Goal: Use online tool/utility: Utilize a website feature to perform a specific function

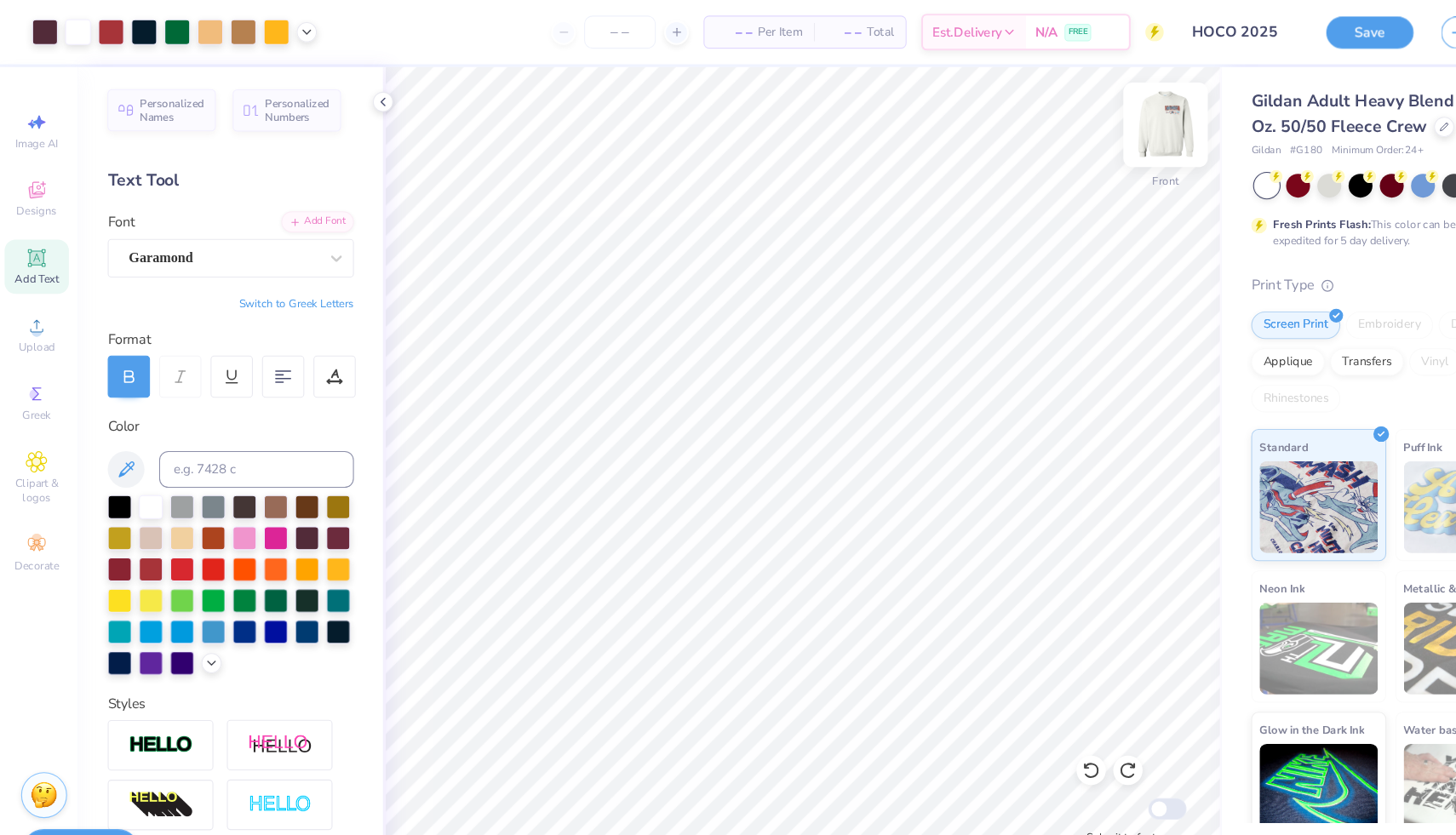
click at [1075, 119] on img at bounding box center [1085, 116] width 68 height 68
click at [1077, 109] on img at bounding box center [1085, 116] width 68 height 68
click at [1271, 35] on button "Save" at bounding box center [1274, 28] width 81 height 30
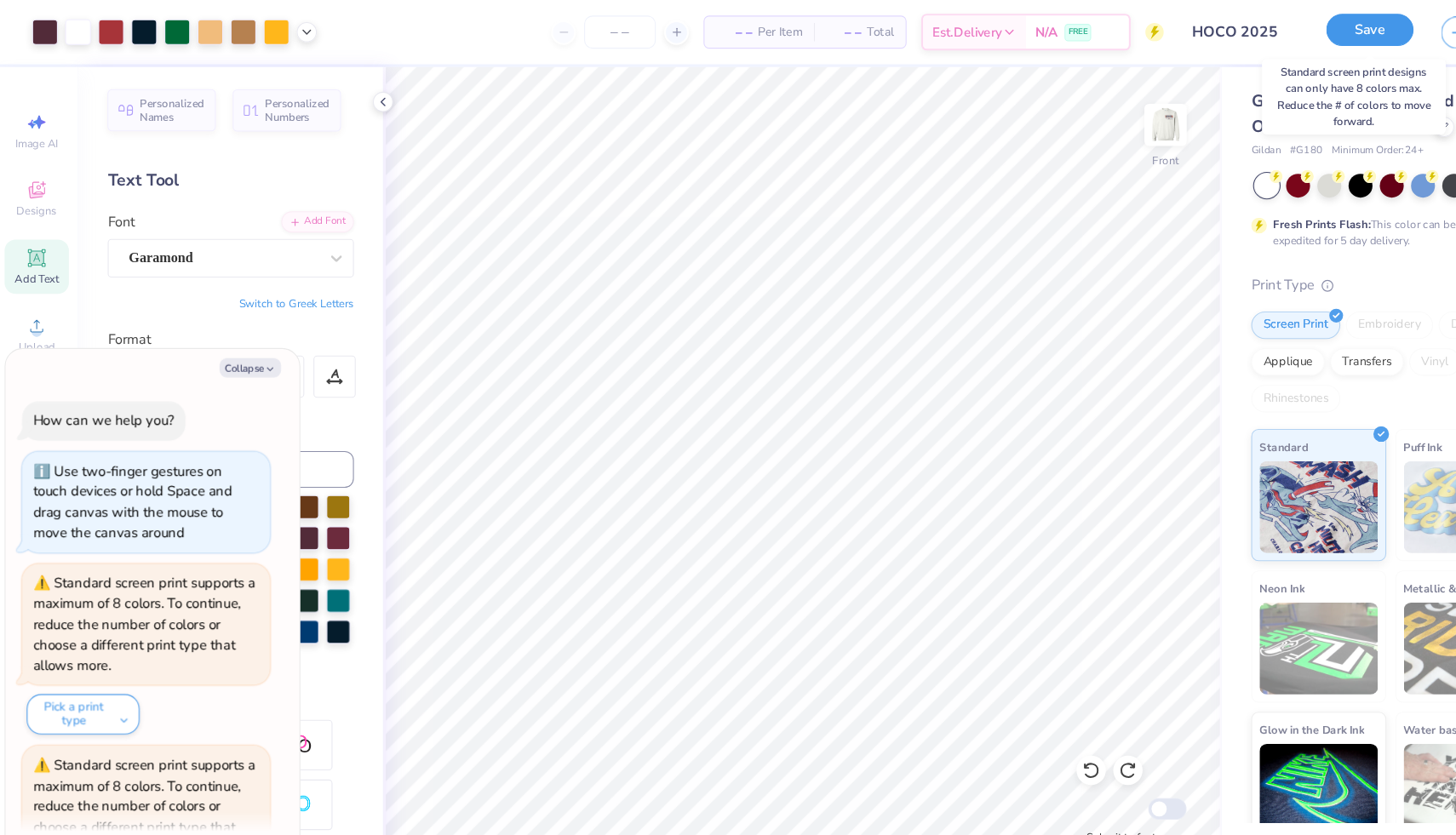
scroll to position [1614, 0]
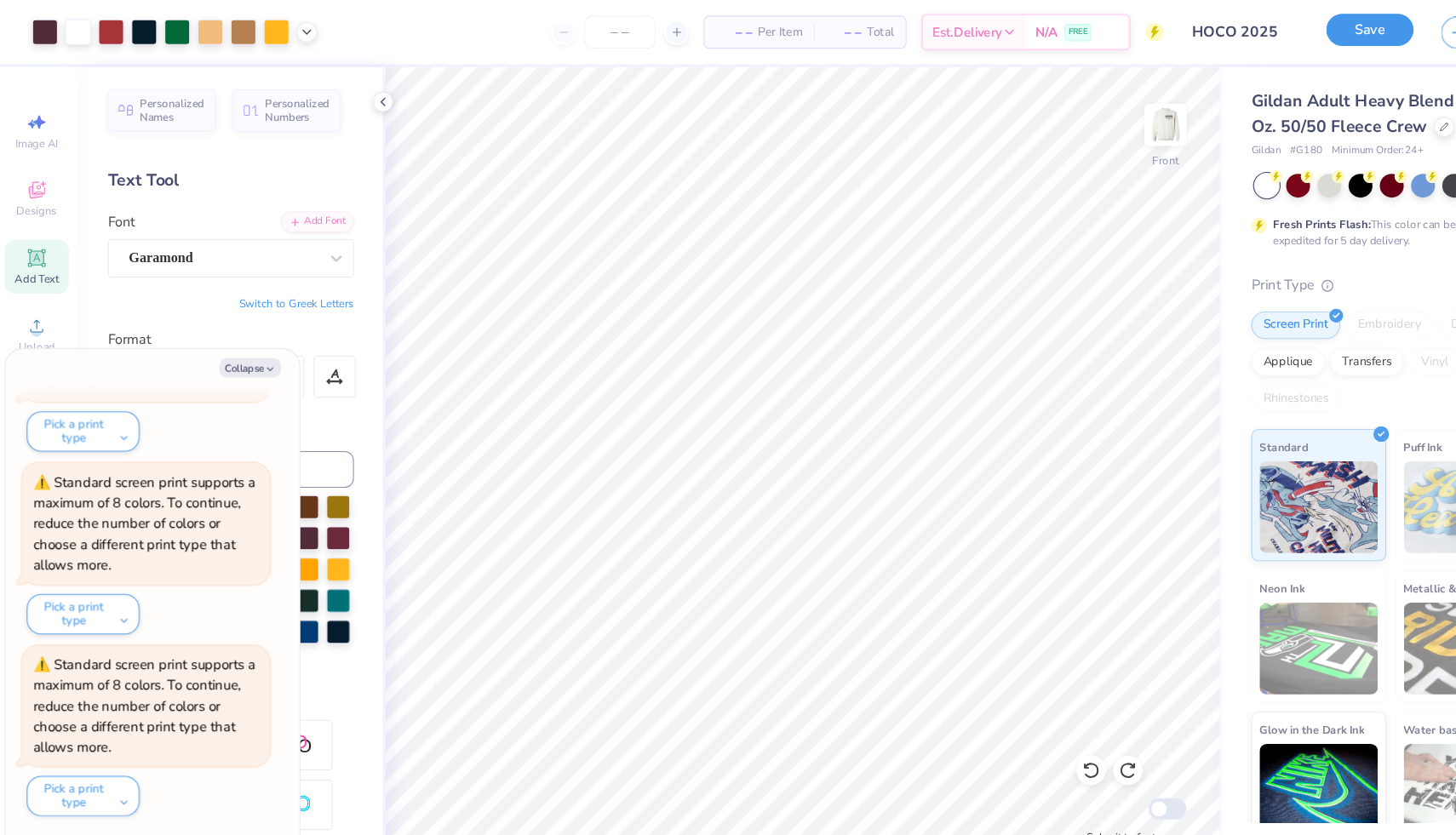
click at [1258, 34] on button "Save" at bounding box center [1274, 28] width 81 height 30
click at [1261, 27] on button "Save" at bounding box center [1274, 28] width 81 height 30
click at [1262, 30] on button "Save" at bounding box center [1274, 28] width 81 height 30
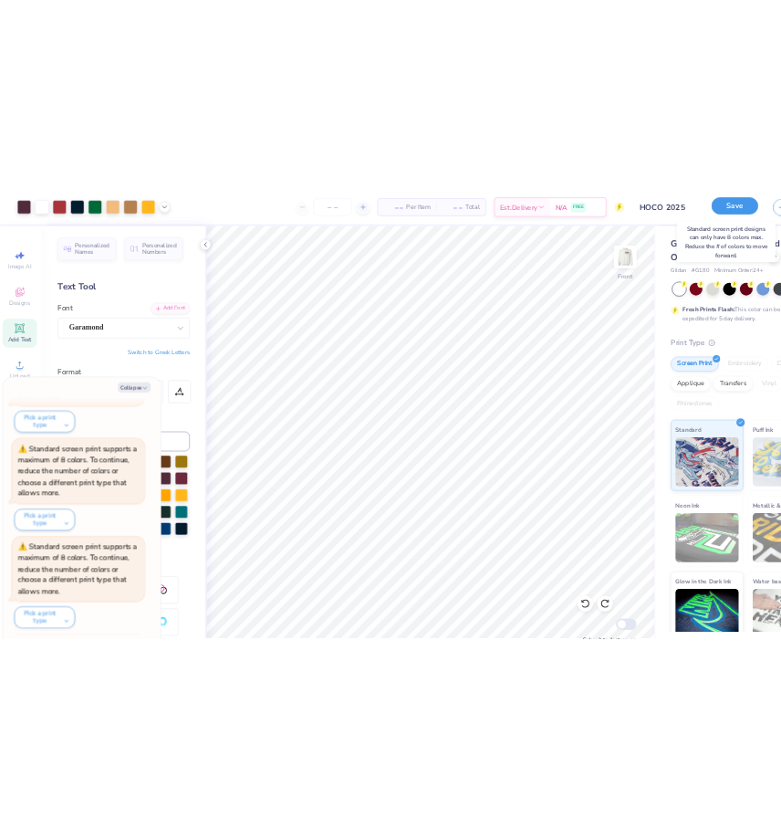
scroll to position [2273, 0]
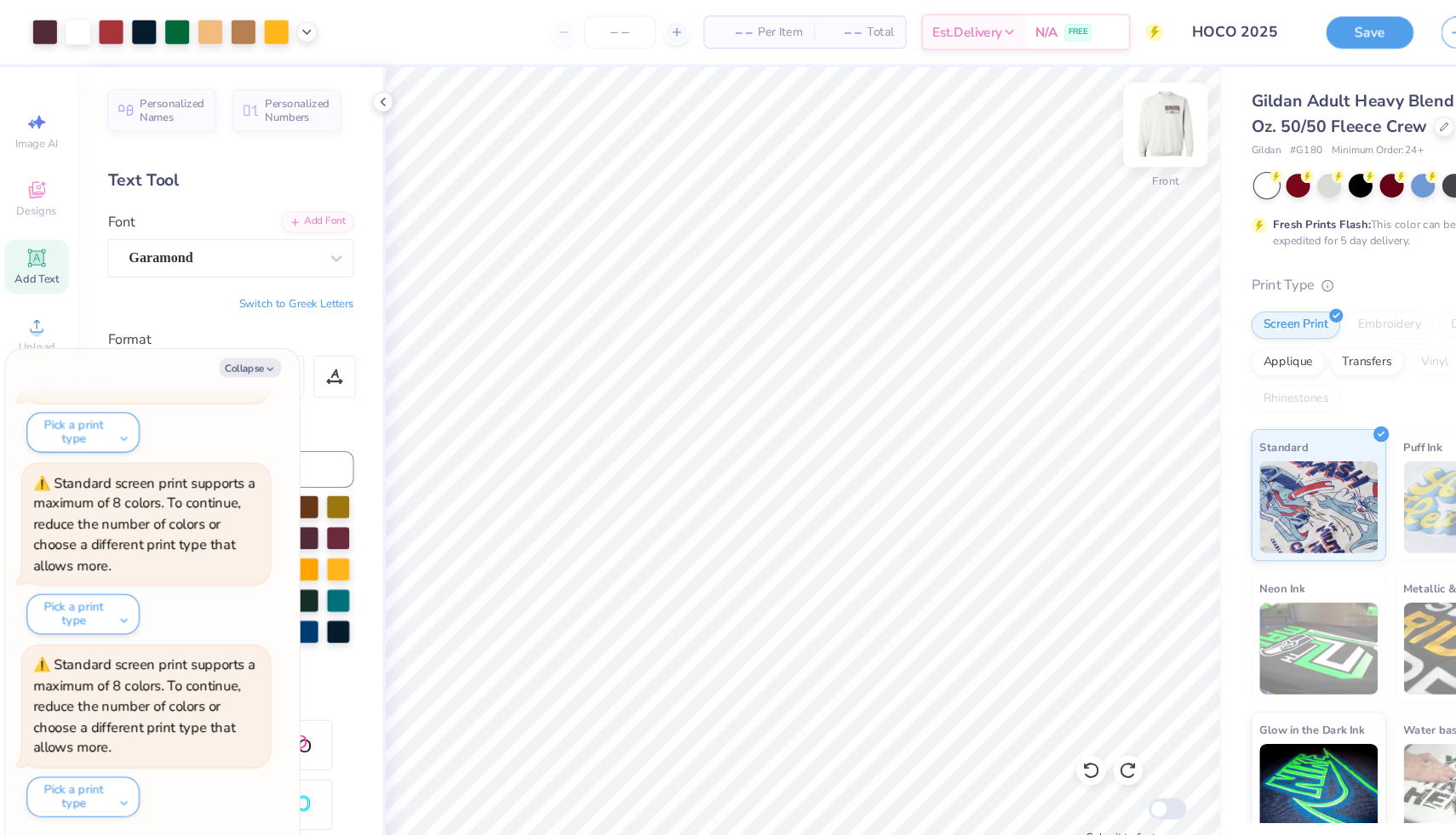
click at [1081, 121] on img at bounding box center [1085, 116] width 68 height 68
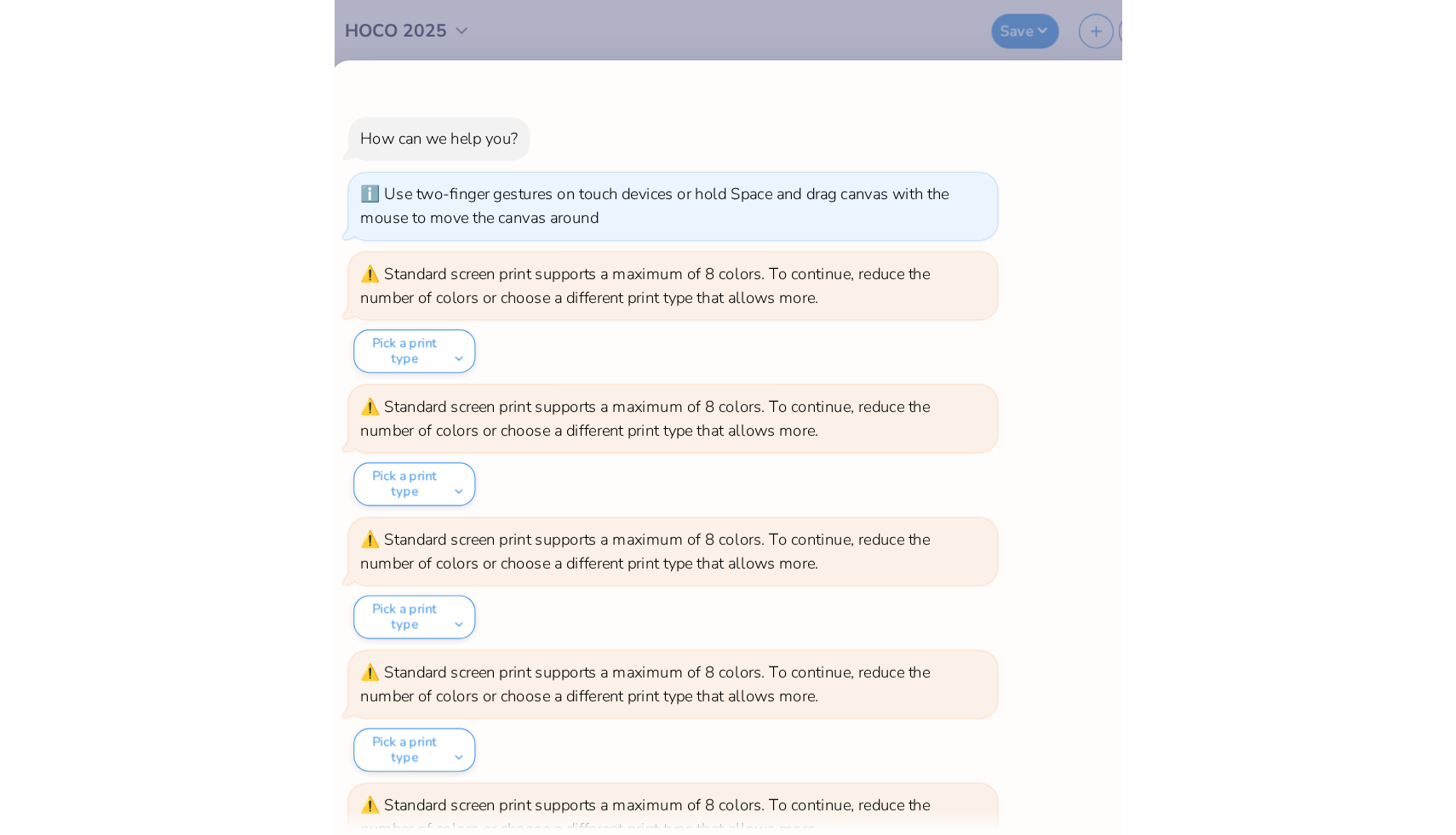
scroll to position [1106, 0]
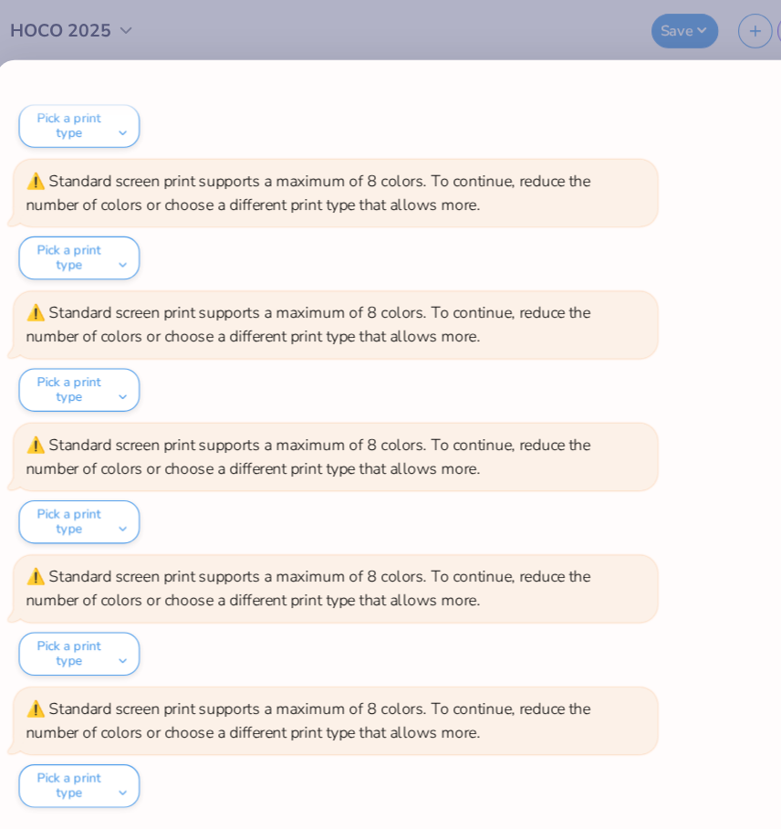
click at [407, 25] on div "How can we help you? Use two-finger gestures on touch devices or hold Space and…" at bounding box center [390, 414] width 781 height 829
type textarea "x"
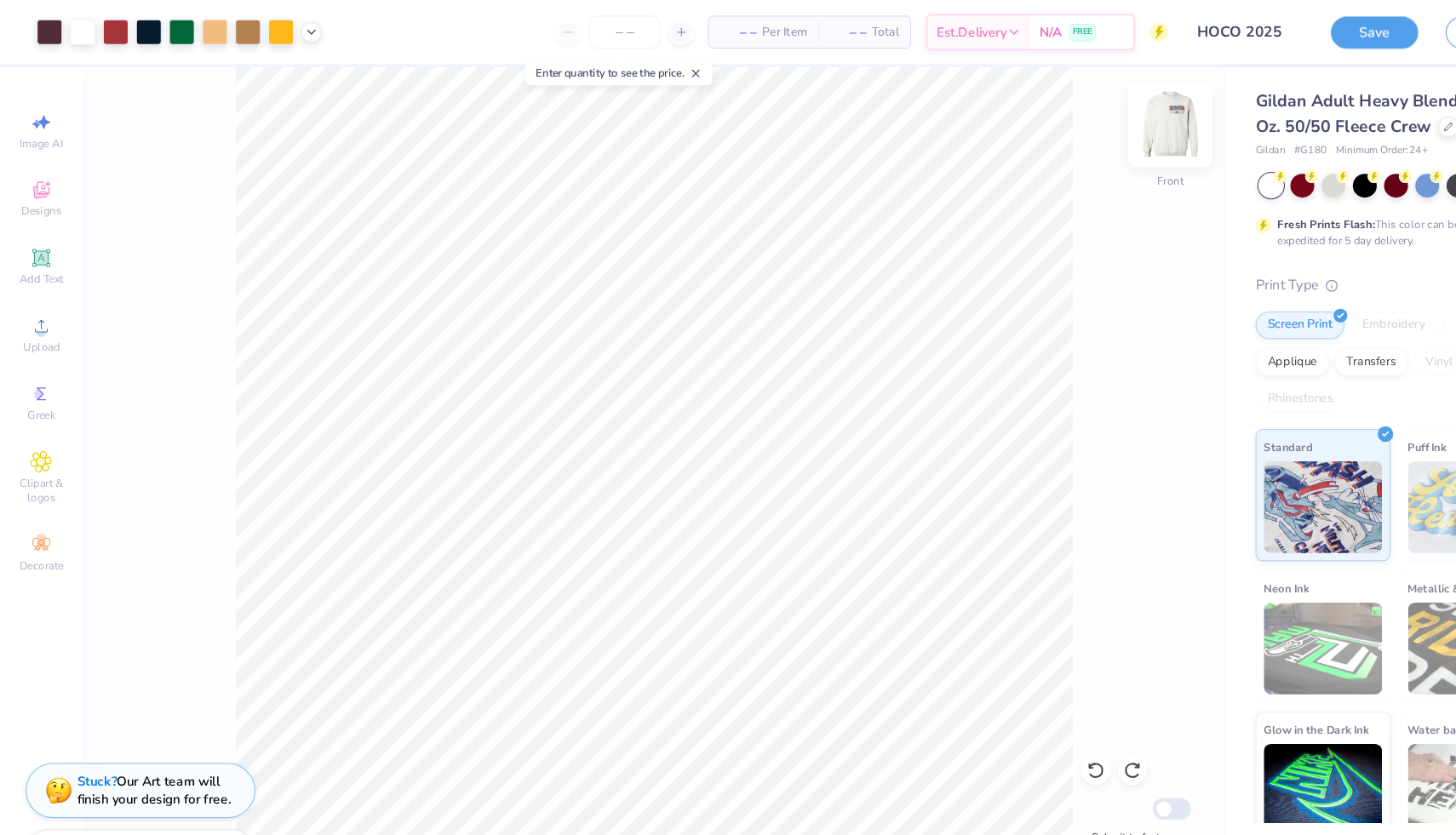
click at [1083, 116] on img at bounding box center [1085, 116] width 68 height 68
click at [1081, 104] on img at bounding box center [1085, 116] width 68 height 68
click at [1096, 118] on img at bounding box center [1085, 116] width 68 height 68
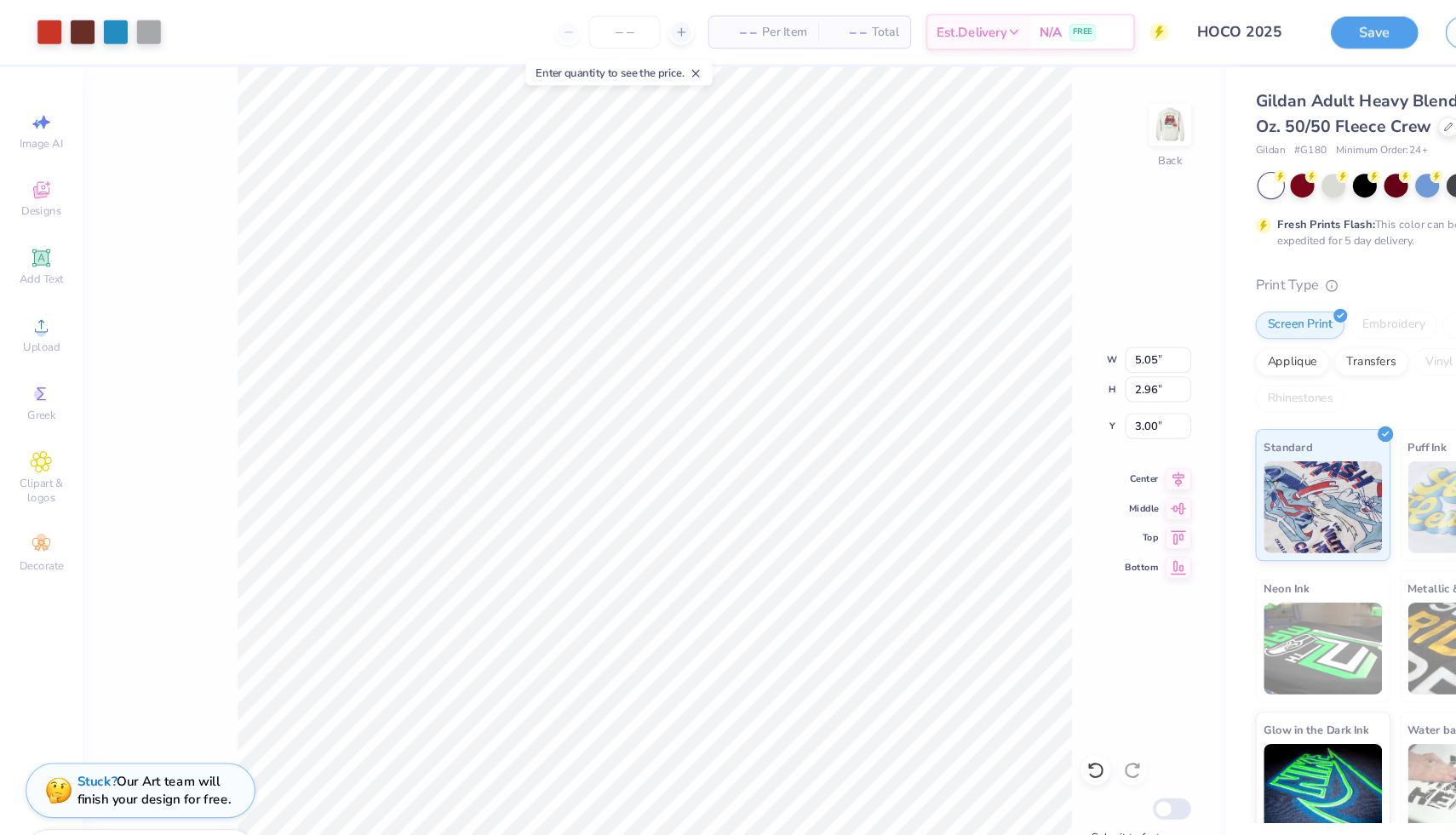
type input "5.05"
type input "2.96"
click at [1085, 123] on img at bounding box center [1085, 116] width 68 height 68
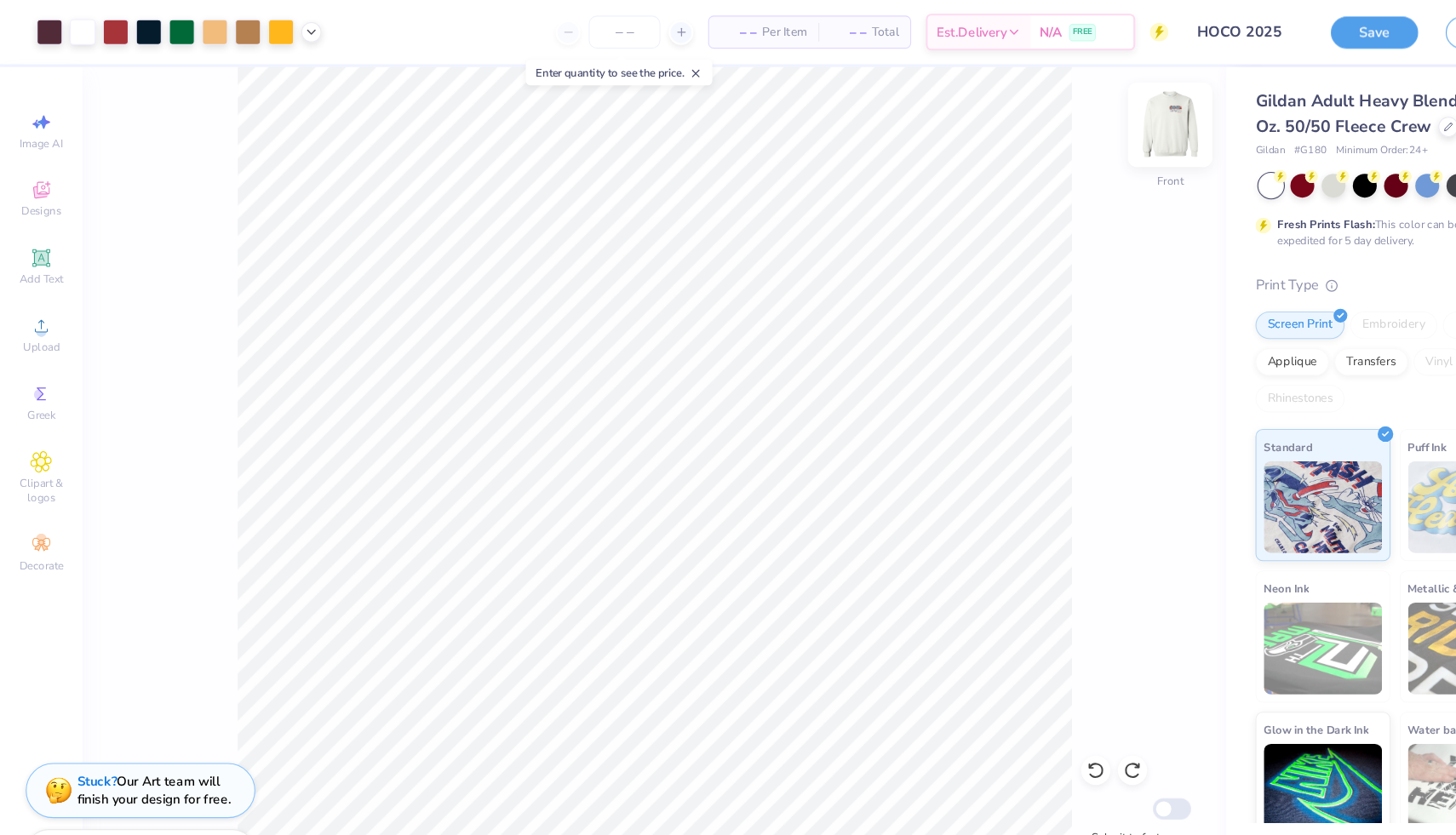
click at [1083, 110] on img at bounding box center [1085, 116] width 68 height 68
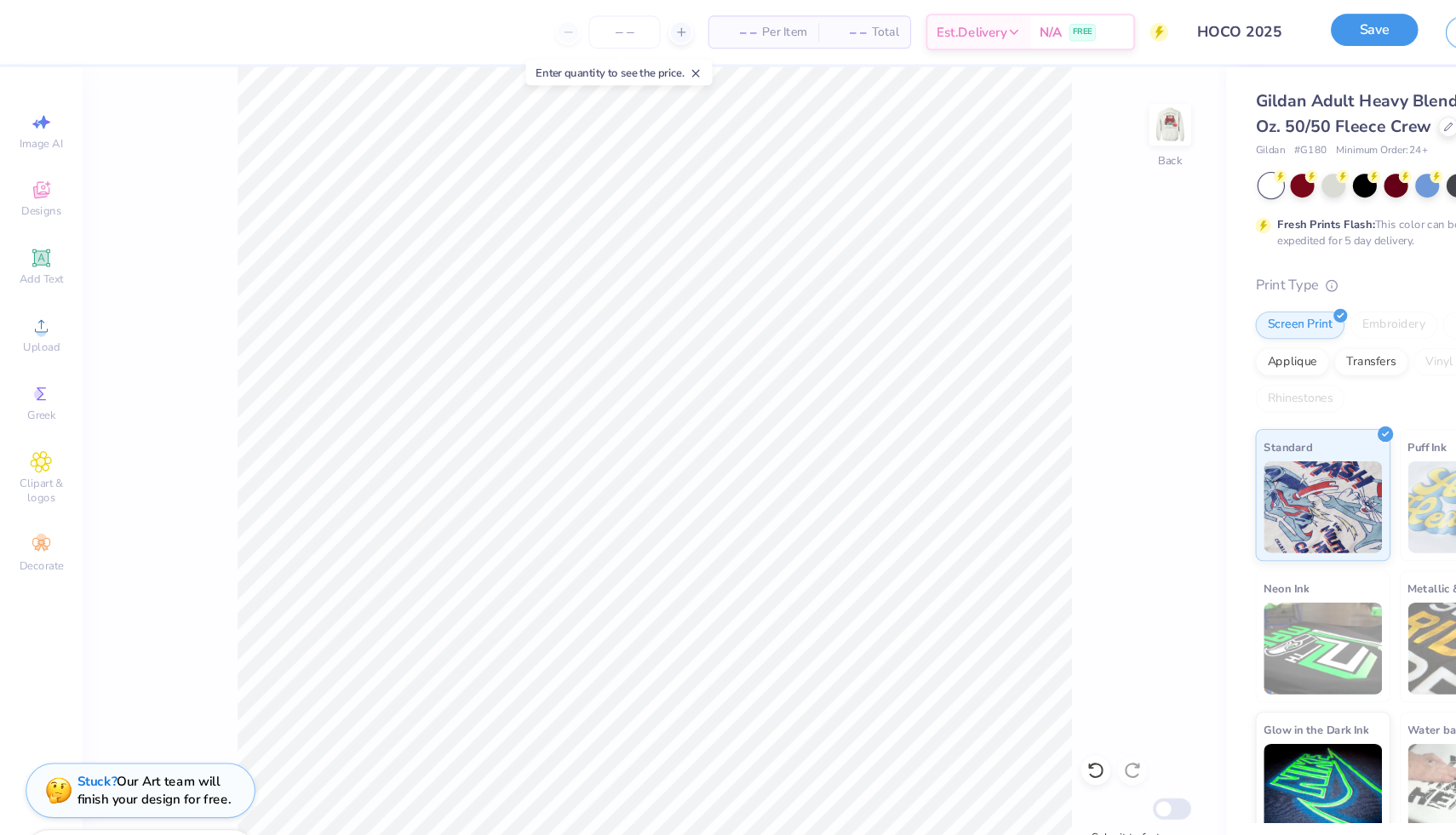
click at [1268, 25] on button "Save" at bounding box center [1274, 28] width 81 height 30
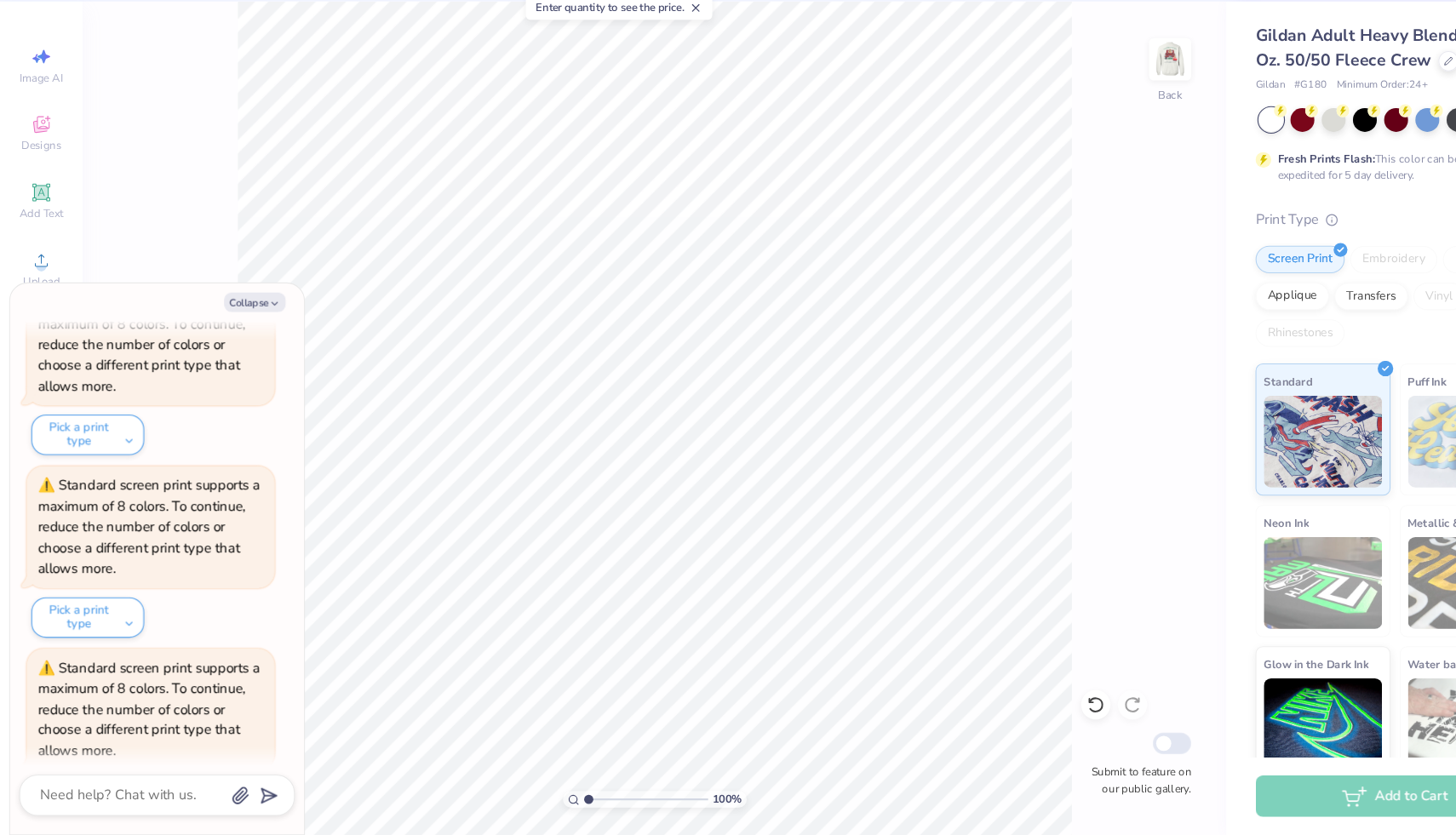
scroll to position [2225, 0]
click at [1078, 121] on img at bounding box center [1085, 116] width 68 height 68
click at [959, 350] on div "100 % Front W 3.99 3.99 " H 4.71 4.71 " Y 10.52 10.52 " Center Middle Top Botto…" at bounding box center [607, 449] width 1060 height 773
click at [1086, 117] on img at bounding box center [1085, 116] width 68 height 68
click at [1106, 90] on img at bounding box center [1085, 116] width 68 height 68
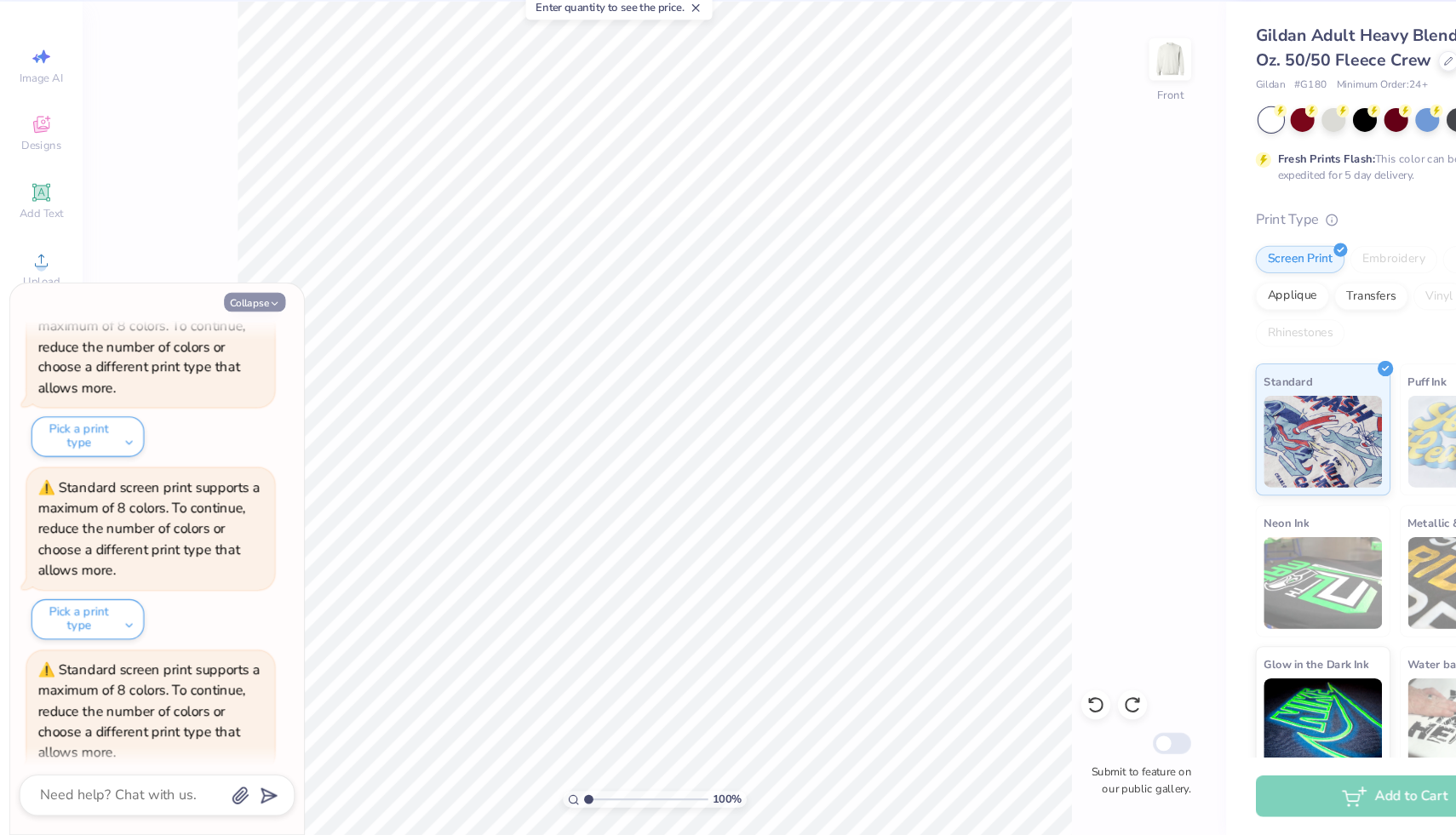
click at [246, 338] on button "Collapse" at bounding box center [236, 341] width 57 height 18
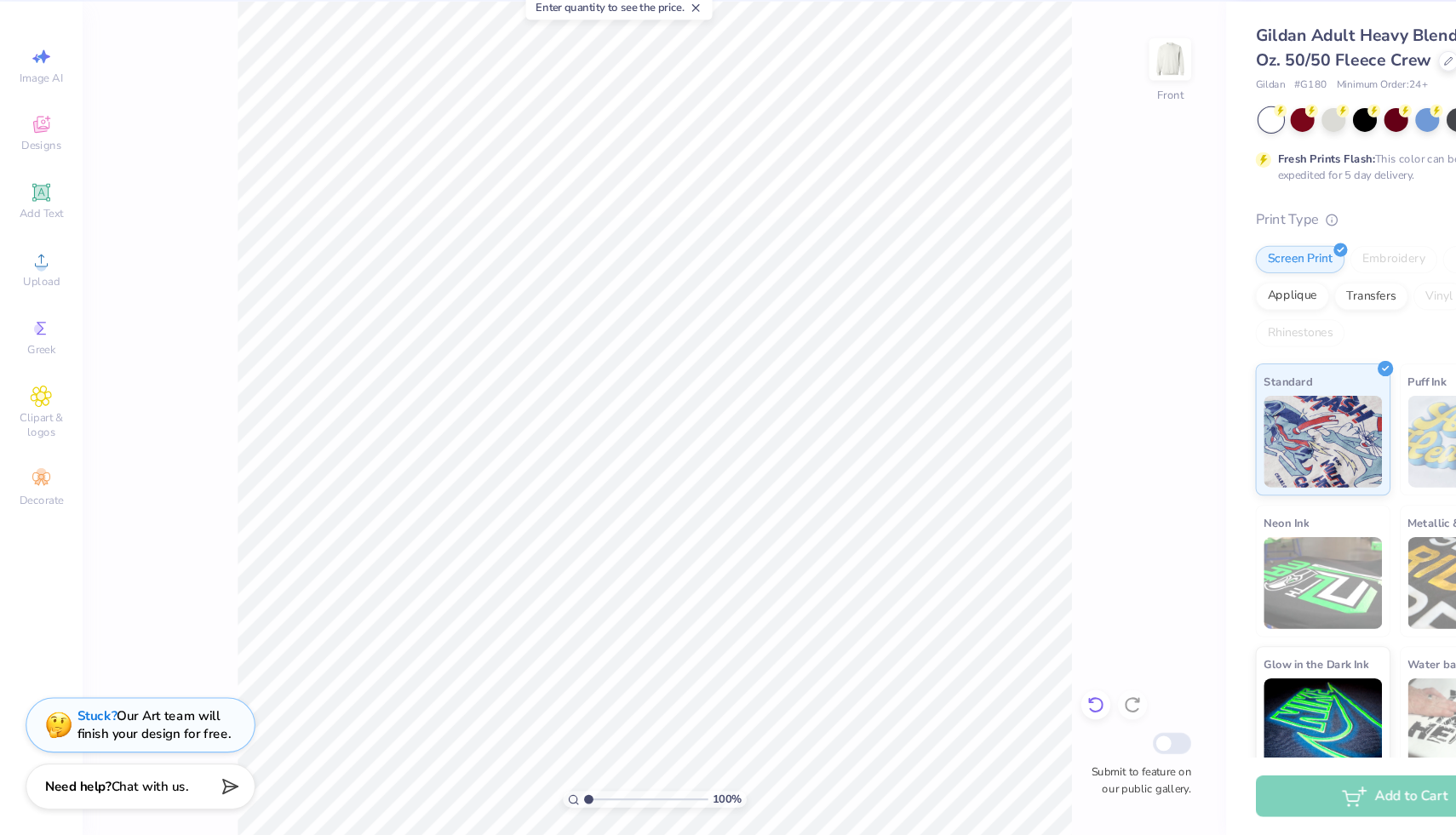
click at [1018, 708] on icon at bounding box center [1015, 715] width 15 height 15
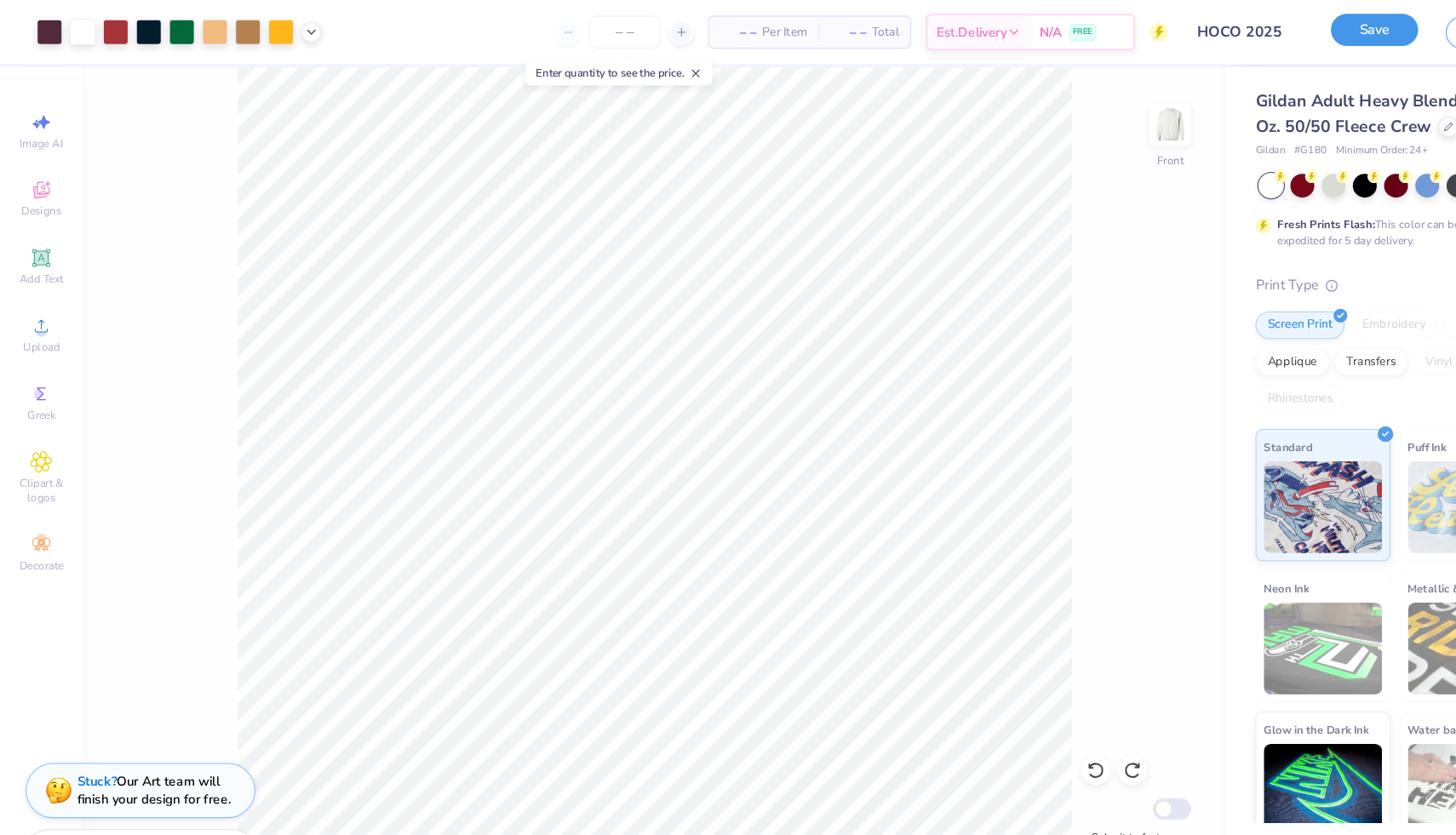
click at [1284, 37] on button "Save" at bounding box center [1274, 28] width 81 height 30
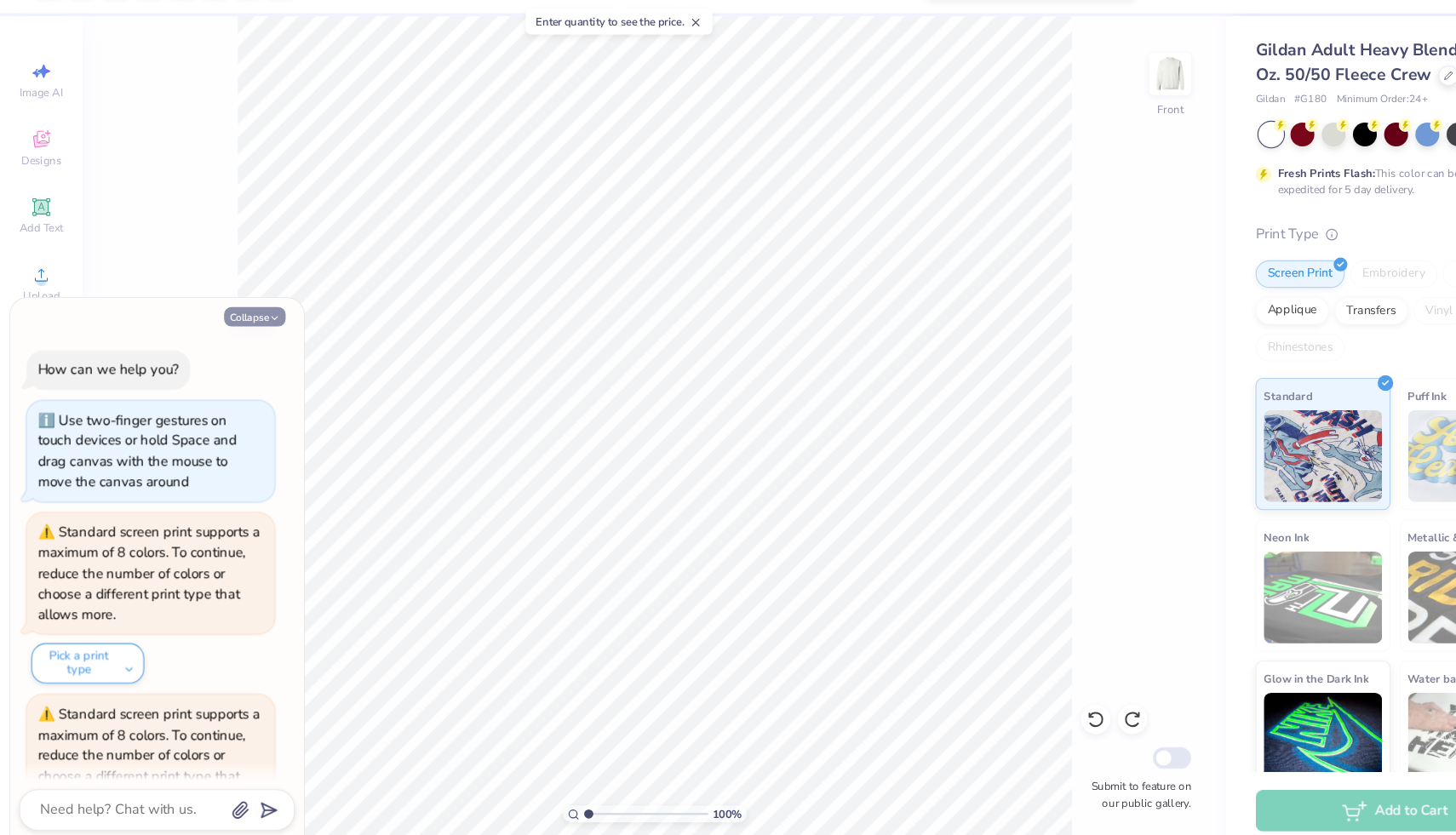
click at [237, 336] on button "Collapse" at bounding box center [236, 341] width 57 height 18
type textarea "x"
